Goal: Check status: Check status

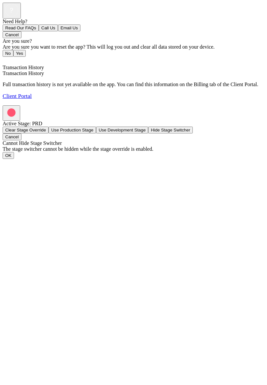
click at [3, 105] on div "Need Help? Read Our FAQs Call Us Email Us Cancel Are you sure? Are you sure you…" at bounding box center [134, 54] width 262 height 103
click at [6, 59] on link "Back" at bounding box center [10, 62] width 15 height 6
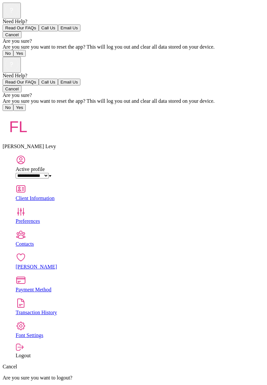
click at [246, 111] on div "[PERSON_NAME]" at bounding box center [134, 130] width 262 height 38
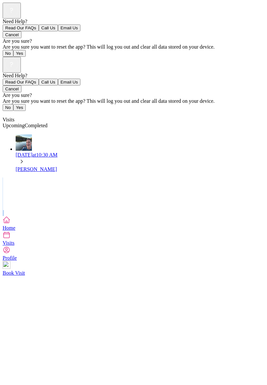
click at [246, 216] on div "Need Help? Read Our FAQs Call Us Email Us Cancel Are you sure? Are you sure you…" at bounding box center [134, 136] width 262 height 159
click at [243, 216] on div "Need Help? Read Our FAQs Call Us Email Us Cancel Are you sure? Are you sure you…" at bounding box center [134, 136] width 262 height 159
click at [13, 216] on div "Need Help? Read Our FAQs Call Us Email Us Cancel Are you sure? Are you sure you…" at bounding box center [134, 136] width 262 height 159
click at [8, 210] on div at bounding box center [134, 213] width 262 height 6
click at [120, 209] on div "Need Help? Read Our FAQs Call Us Email Us Cancel Are you sure? Are you sure you…" at bounding box center [134, 136] width 262 height 159
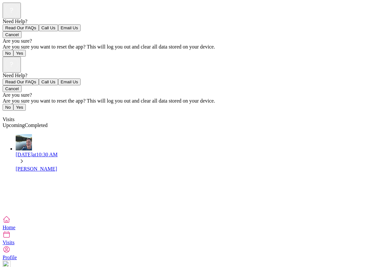
click at [56, 210] on div at bounding box center [192, 213] width 379 height 6
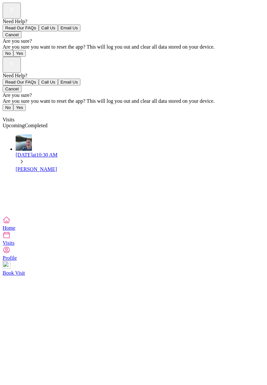
click at [246, 152] on div "[DATE] 10:30 AM" at bounding box center [140, 159] width 249 height 14
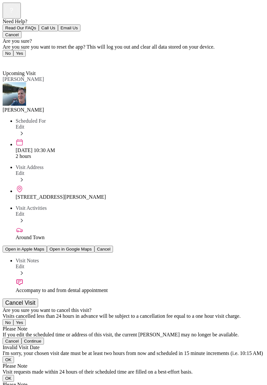
click at [192, 132] on div "Back Upcoming Visit Upcoming Visit [PERSON_NAME] Scheduled For Edit [DATE] 10:3…" at bounding box center [134, 235] width 262 height 357
click at [185, 57] on div "Back Upcoming Visit Upcoming Visit [PERSON_NAME] Scheduled For Edit [DATE] 10:3…" at bounding box center [134, 235] width 262 height 357
click at [198, 138] on div "[DATE] 10:30 AM 2 hours" at bounding box center [140, 148] width 249 height 21
